Goal: Find specific page/section: Find specific page/section

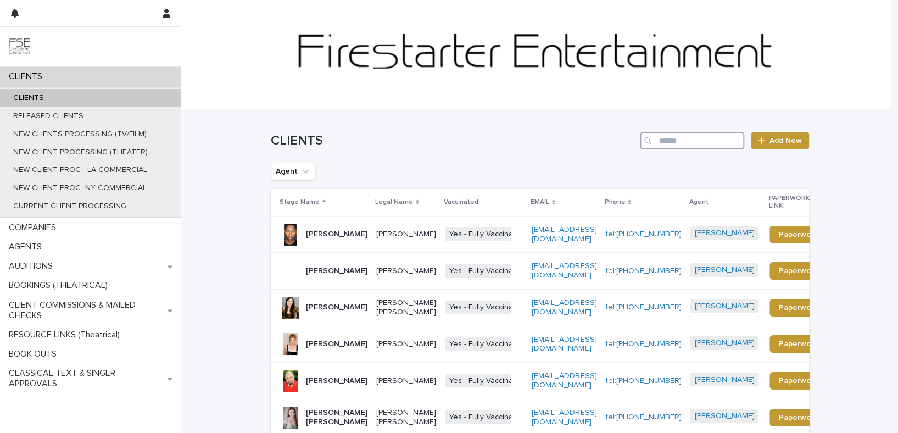
click at [675, 143] on input "Search" at bounding box center [692, 141] width 104 height 18
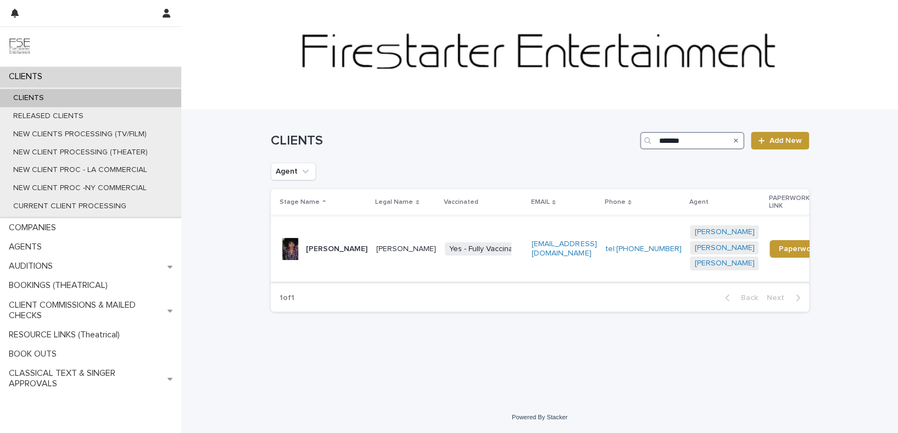
type input "*******"
click at [321, 244] on p "Krystle Rose Simmons" at bounding box center [337, 248] width 62 height 9
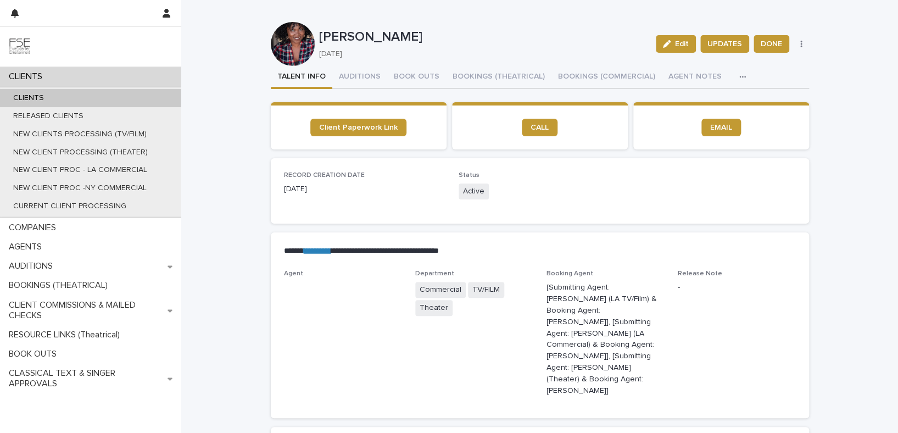
drag, startPoint x: 315, startPoint y: 35, endPoint x: 448, endPoint y: 42, distance: 132.6
click at [448, 42] on p "Krystle Rose Simmons" at bounding box center [483, 37] width 328 height 16
copy p "Krystle Rose Simmons"
